Goal: Task Accomplishment & Management: Manage account settings

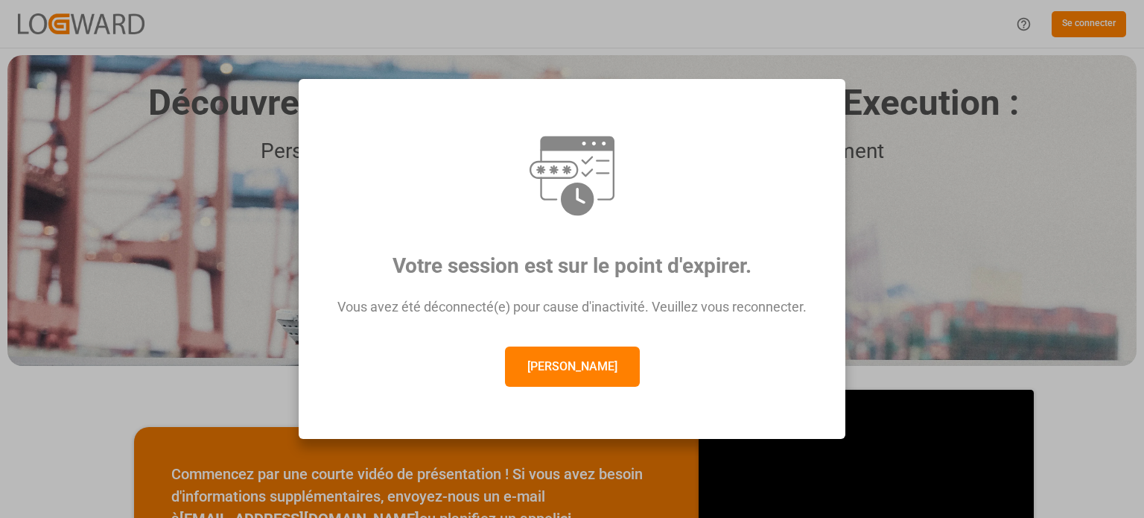
click at [581, 361] on button "[PERSON_NAME]" at bounding box center [572, 366] width 135 height 40
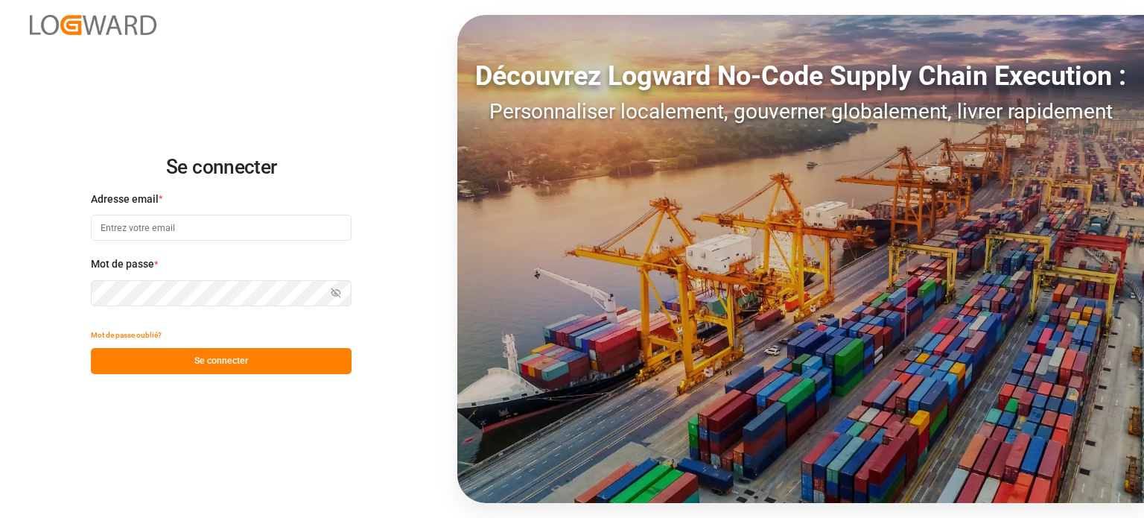
type input "[EMAIL_ADDRESS][DOMAIN_NAME]"
click at [241, 362] on font "Se connecter" at bounding box center [221, 360] width 54 height 10
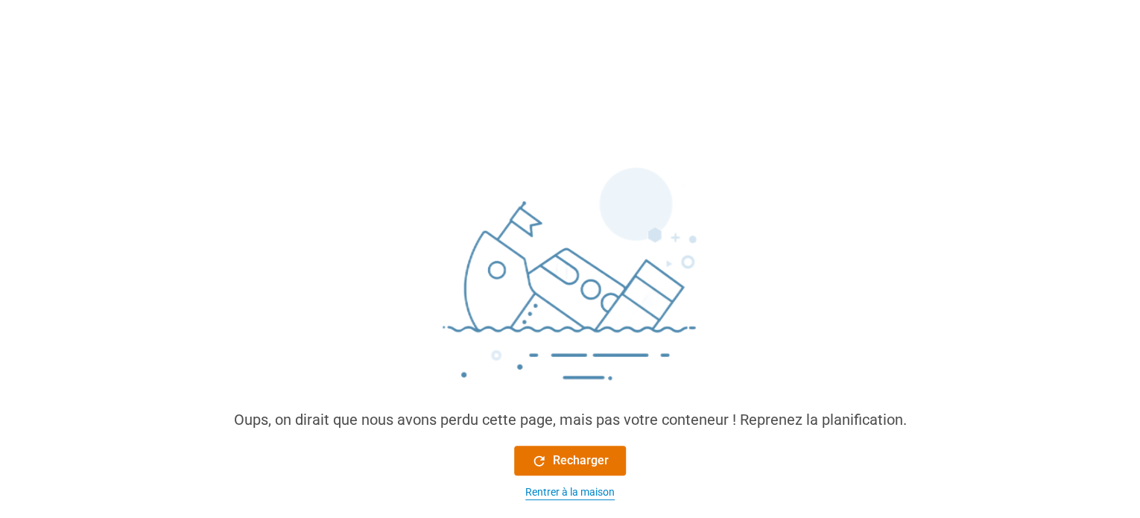
click at [575, 492] on font "Rentrer à la maison" at bounding box center [569, 492] width 89 height 12
